Goal: Navigation & Orientation: Find specific page/section

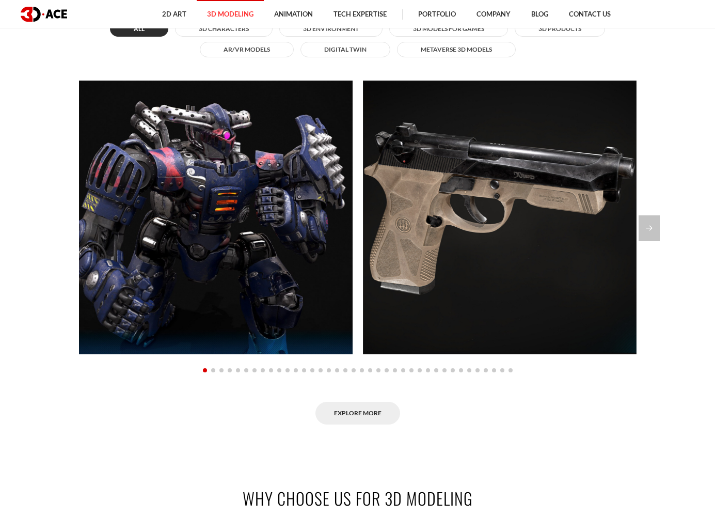
scroll to position [1043, 0]
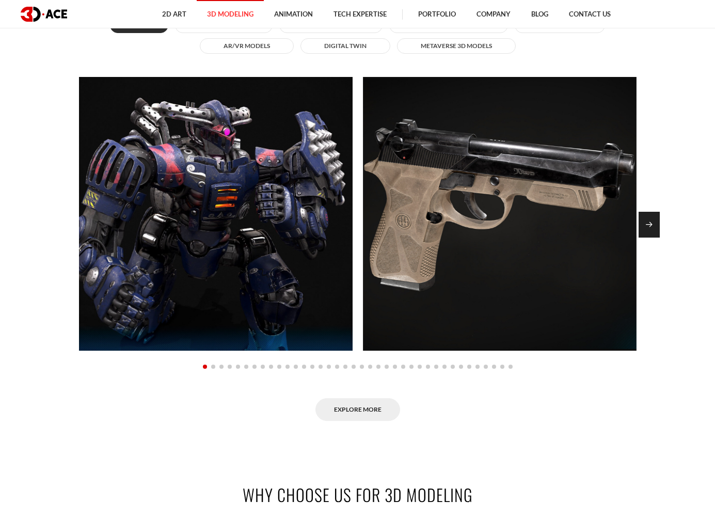
click at [655, 216] on div "Next slide" at bounding box center [649, 225] width 21 height 26
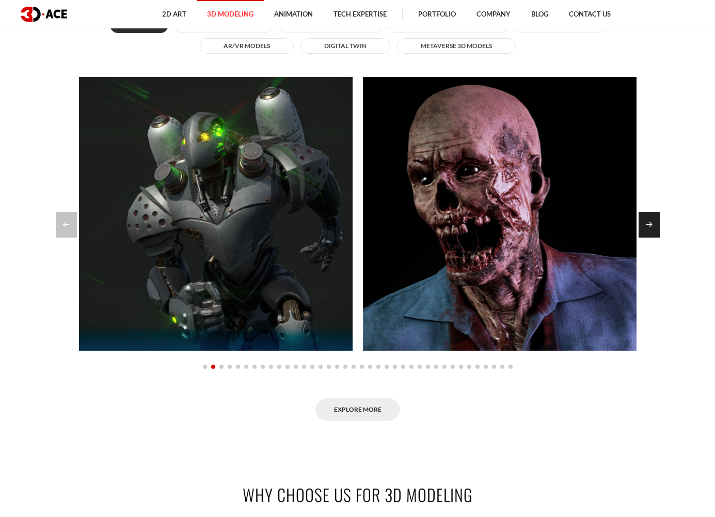
click at [655, 216] on div "Next slide" at bounding box center [649, 225] width 21 height 26
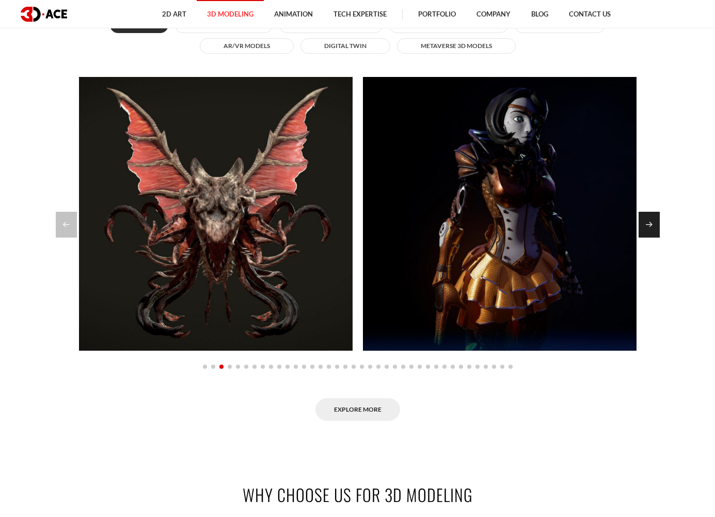
click at [655, 216] on div "Next slide" at bounding box center [649, 225] width 21 height 26
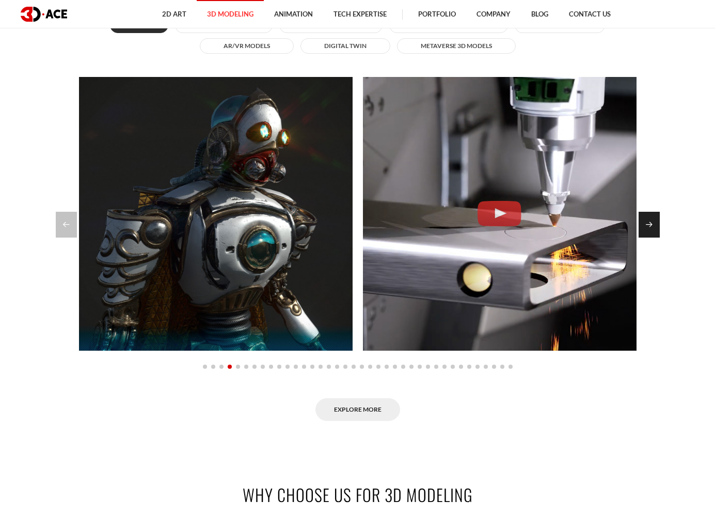
click at [655, 216] on div "Next slide" at bounding box center [649, 225] width 21 height 26
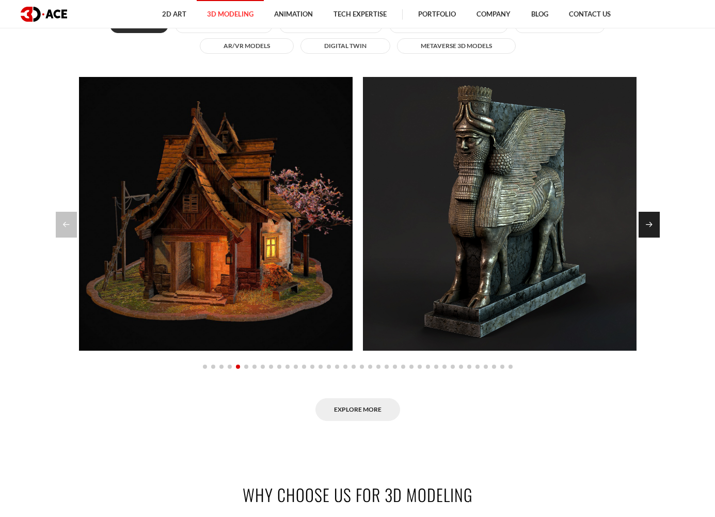
click at [655, 216] on div "Next slide" at bounding box center [649, 225] width 21 height 26
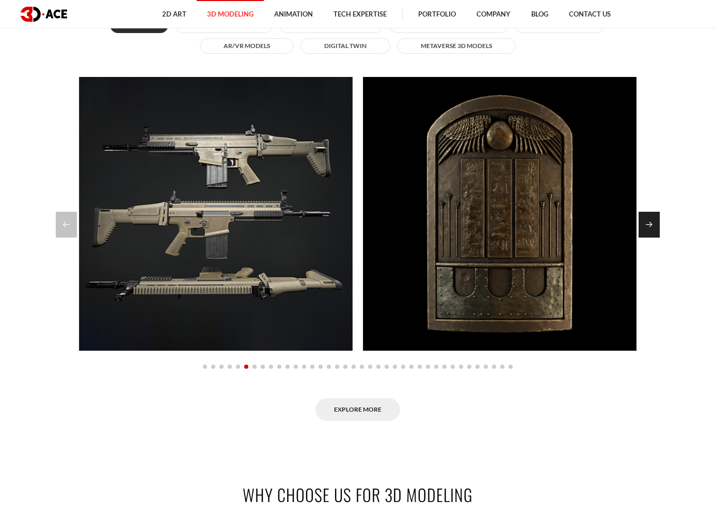
click at [655, 216] on div "Next slide" at bounding box center [649, 225] width 21 height 26
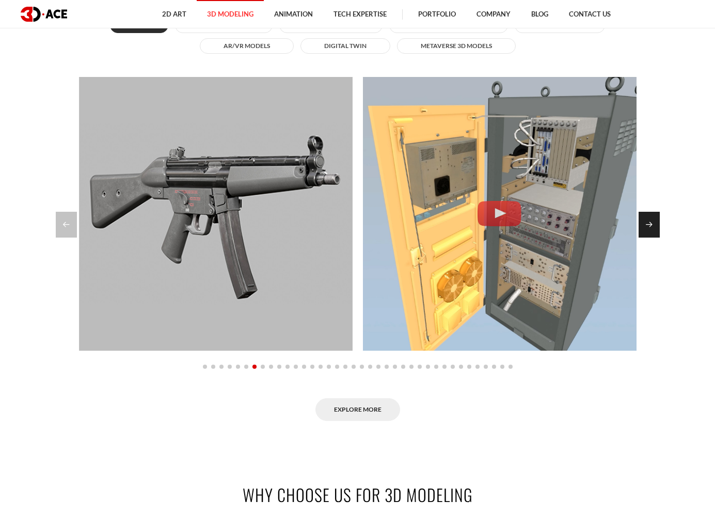
click at [655, 216] on div "Next slide" at bounding box center [649, 225] width 21 height 26
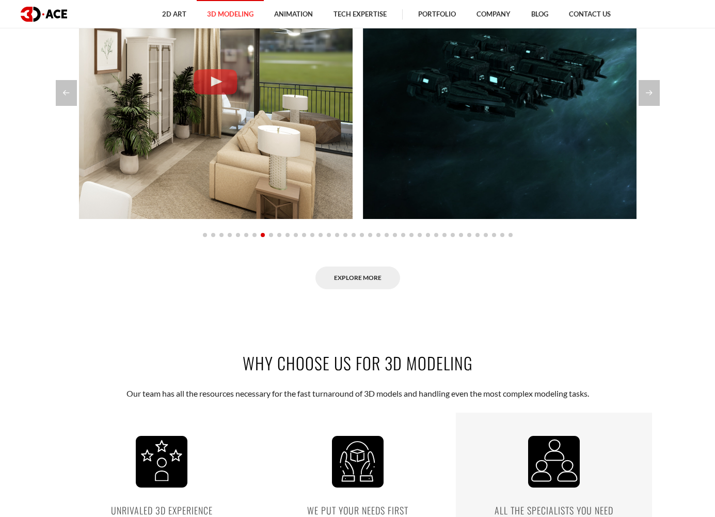
scroll to position [1176, 0]
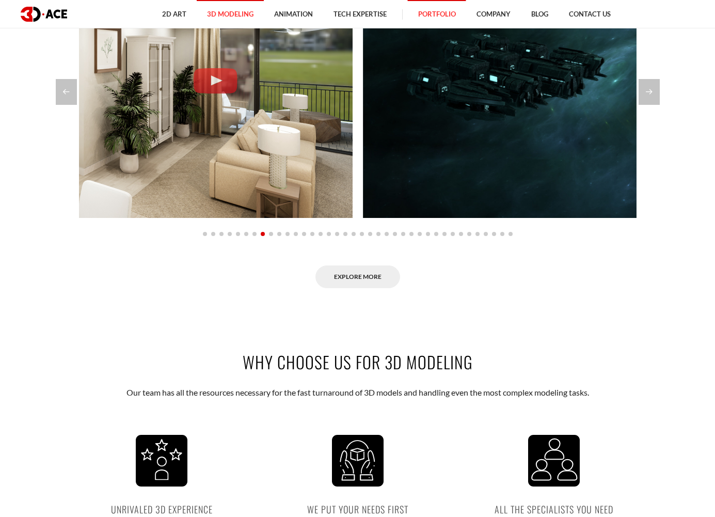
click at [425, 12] on link "Portfolio" at bounding box center [437, 14] width 58 height 28
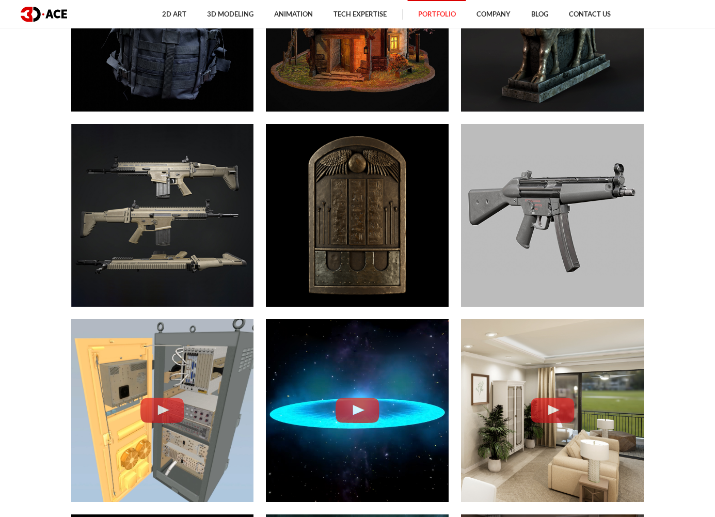
scroll to position [2372, 0]
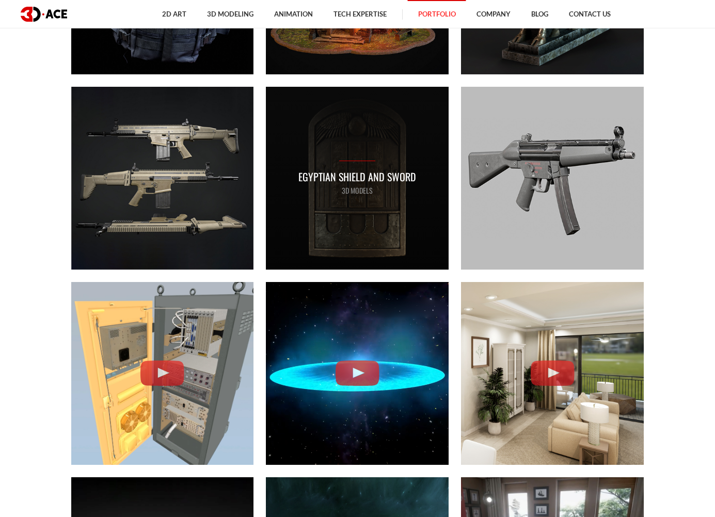
click at [391, 176] on p "Egyptian shield and sword" at bounding box center [358, 177] width 118 height 16
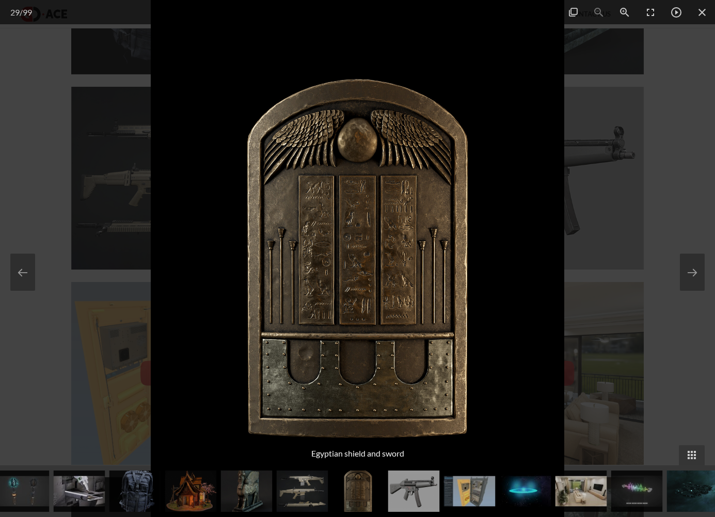
click at [659, 272] on div at bounding box center [357, 258] width 715 height 517
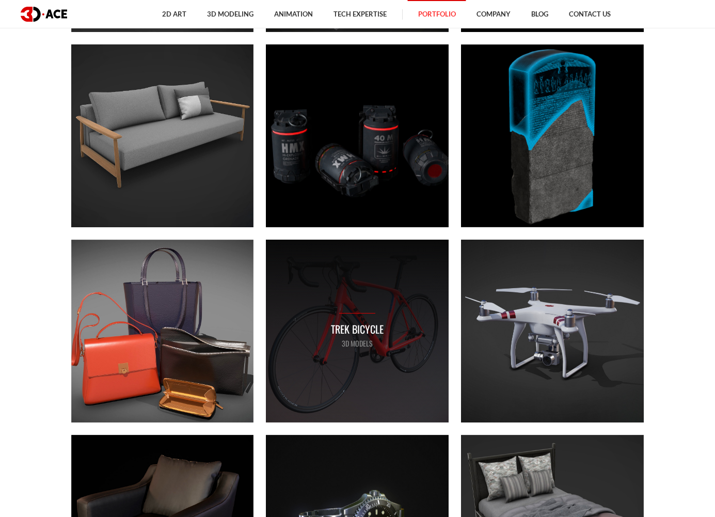
scroll to position [3586, 0]
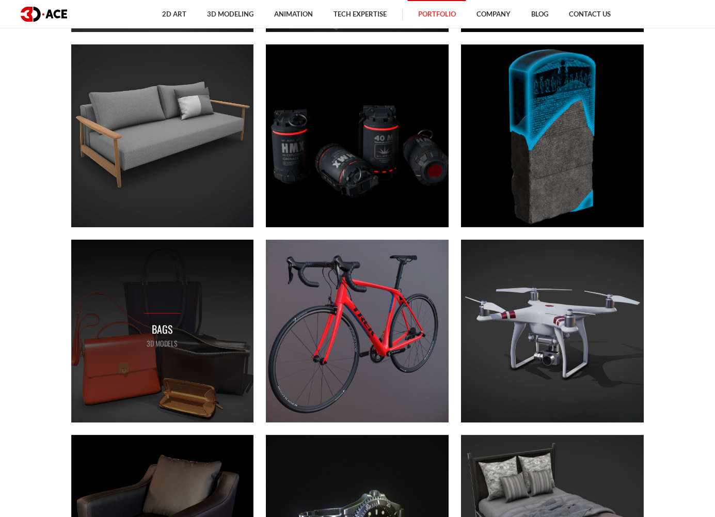
click at [190, 321] on div "Bags 3D MODELS" at bounding box center [162, 331] width 183 height 183
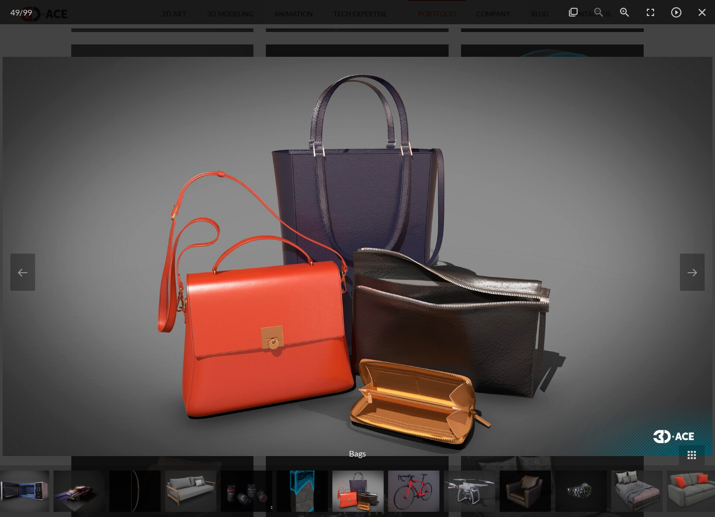
click at [265, 40] on div at bounding box center [357, 258] width 715 height 517
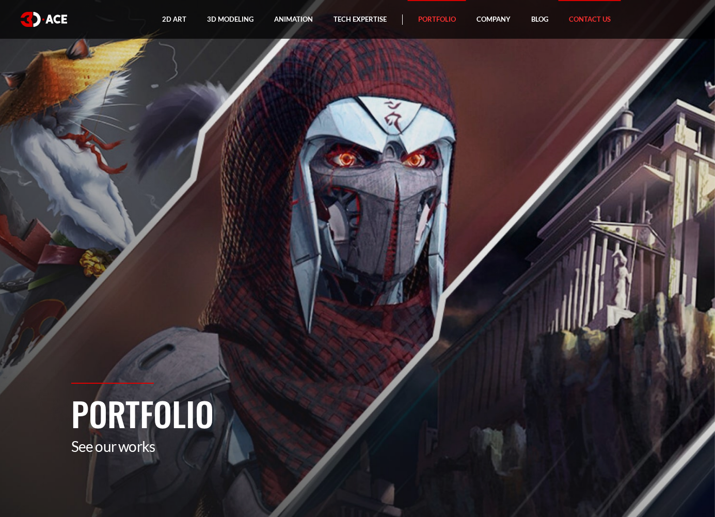
click at [577, 21] on link "Contact Us" at bounding box center [590, 19] width 63 height 39
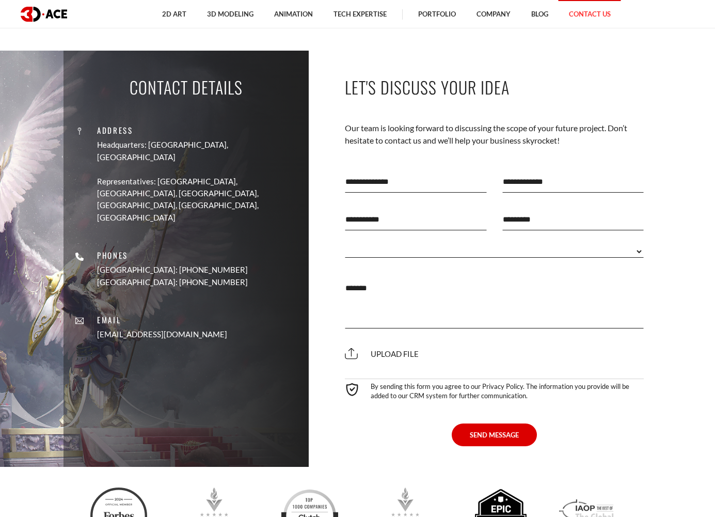
scroll to position [498, 0]
